Goal: Communication & Community: Participate in discussion

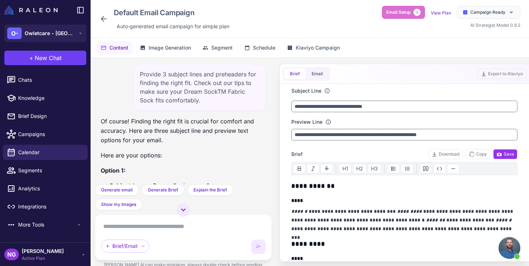
scroll to position [706, 0]
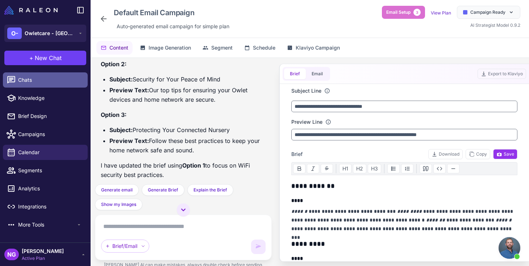
click at [51, 84] on span "Chats" at bounding box center [50, 80] width 64 height 8
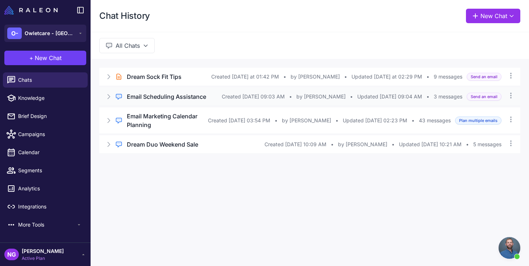
click at [138, 101] on h3 "Email Scheduling Assistance" at bounding box center [166, 96] width 79 height 9
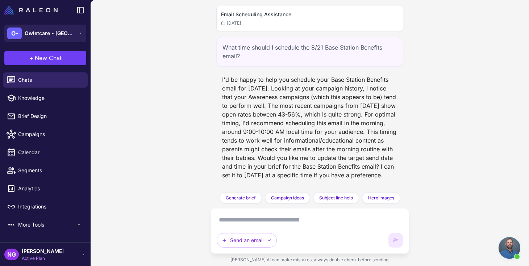
scroll to position [5, 0]
click at [47, 82] on span "Chats" at bounding box center [50, 80] width 64 height 8
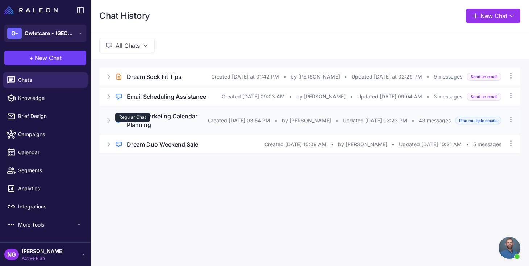
click at [142, 122] on div "Regular Chat" at bounding box center [132, 117] width 35 height 9
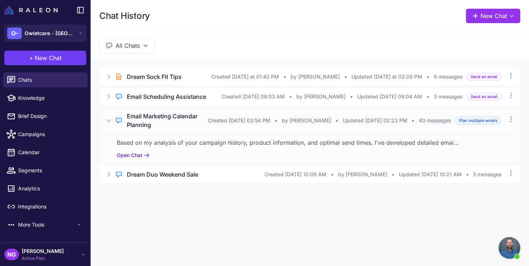
click at [137, 159] on button "Open Chat" at bounding box center [133, 155] width 33 height 8
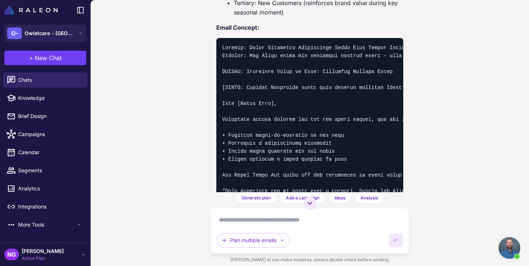
scroll to position [3560, 0]
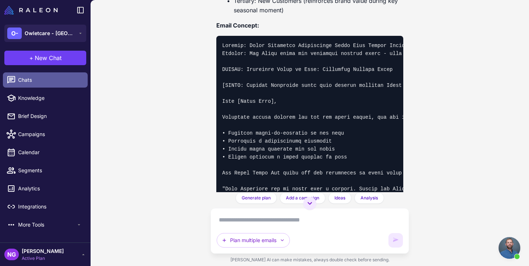
click at [57, 84] on link "Chats" at bounding box center [45, 79] width 85 height 15
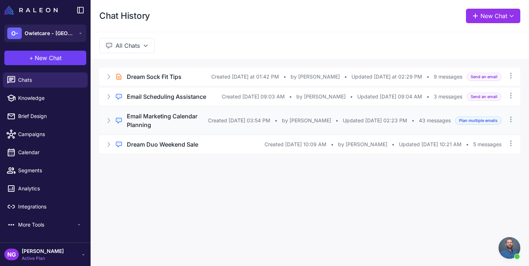
click at [140, 129] on h3 "Email Marketing Calendar Planning" at bounding box center [167, 120] width 81 height 17
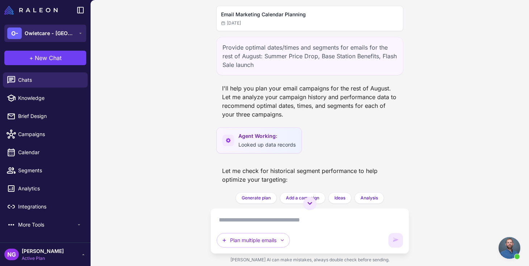
click at [71, 35] on button "O- Owletcare - CA" at bounding box center [45, 33] width 82 height 17
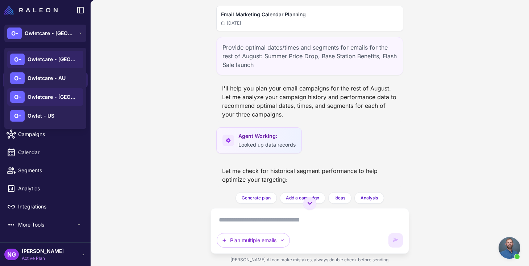
click at [54, 61] on span "Owletcare - [GEOGRAPHIC_DATA]" at bounding box center [53, 59] width 51 height 8
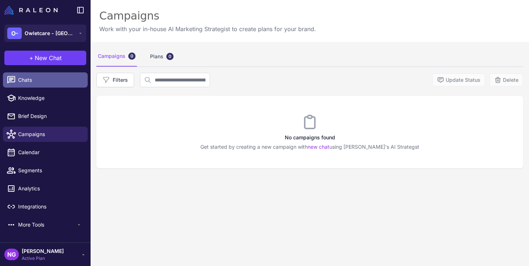
click at [39, 81] on span "Chats" at bounding box center [50, 80] width 64 height 8
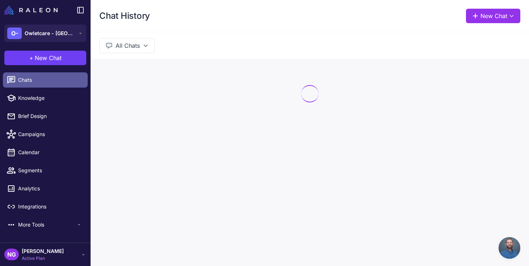
scroll to position [706, 0]
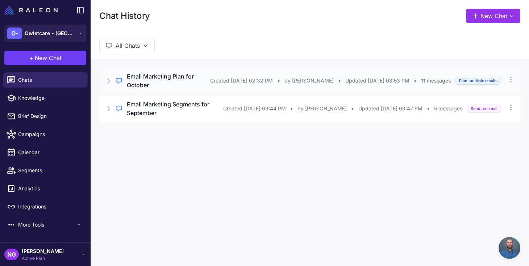
click at [137, 89] on h3 "Email Marketing Plan for October" at bounding box center [168, 80] width 83 height 17
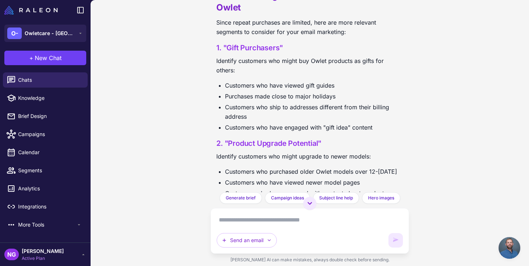
scroll to position [3791, 0]
drag, startPoint x: 230, startPoint y: 125, endPoint x: 318, endPoint y: 124, distance: 88.4
click at [318, 139] on h3 "2. "Product Upgrade Potential"" at bounding box center [309, 144] width 187 height 11
copy h3 "Product Upgrade Potential"
click at [255, 221] on textarea at bounding box center [310, 220] width 186 height 12
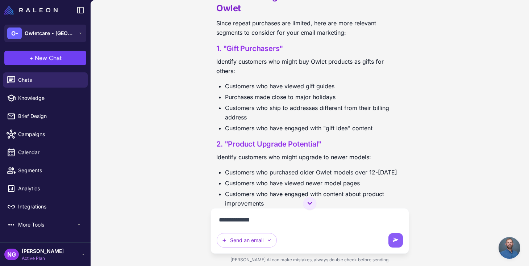
paste textarea "**********"
type textarea "**********"
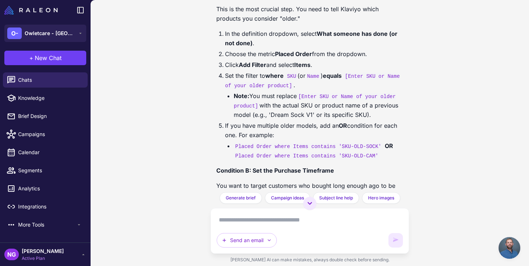
scroll to position [4810, 0]
